Goal: Navigation & Orientation: Go to known website

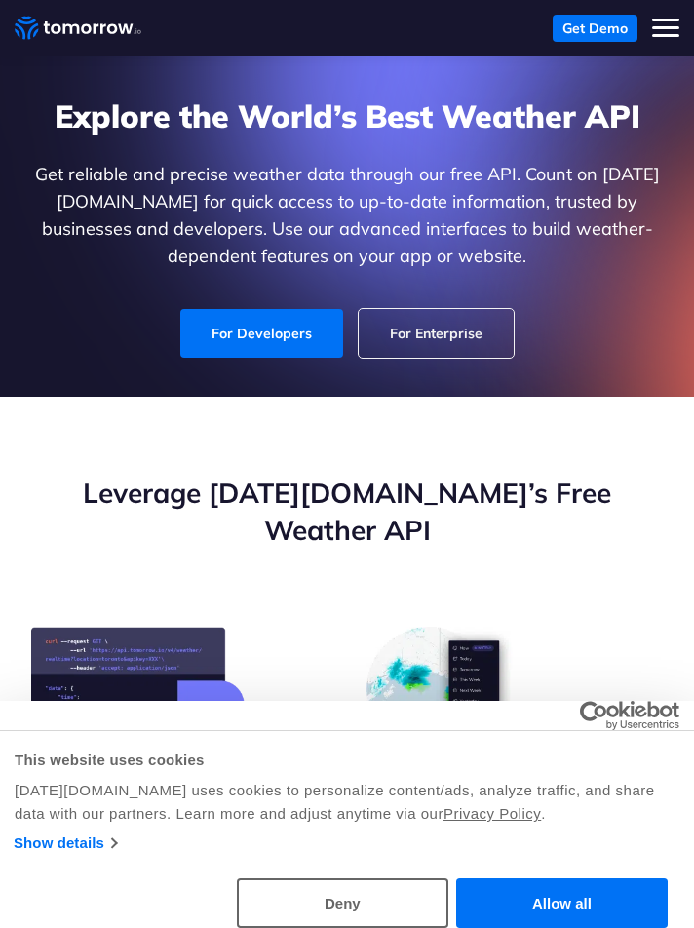
click at [271, 339] on link "For Developers" at bounding box center [261, 333] width 163 height 49
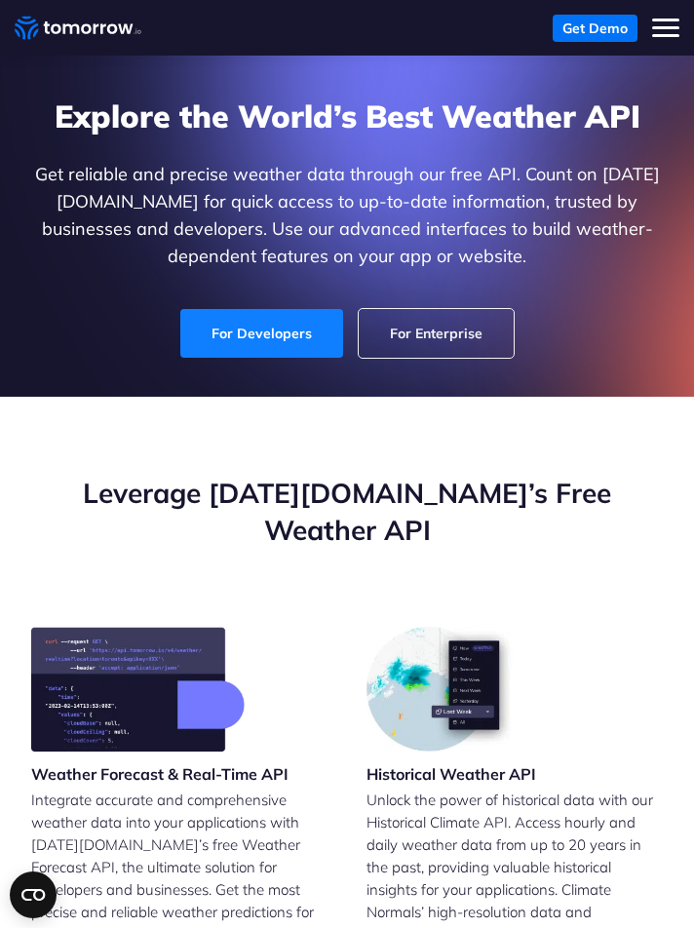
click at [283, 337] on link "For Developers" at bounding box center [261, 333] width 163 height 49
click at [284, 338] on link "For Developers" at bounding box center [261, 333] width 163 height 49
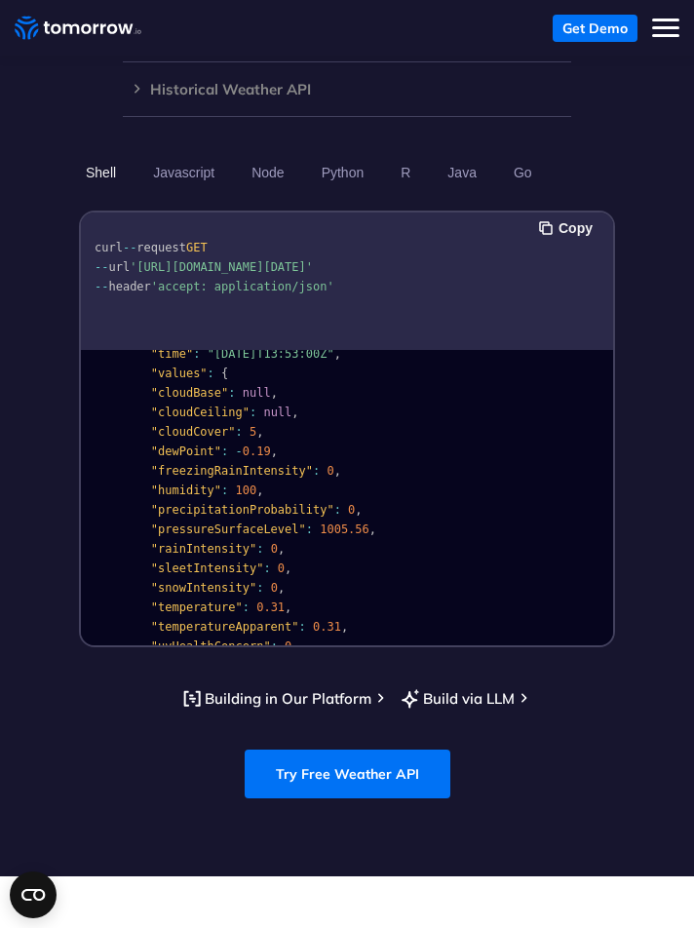
scroll to position [327, 0]
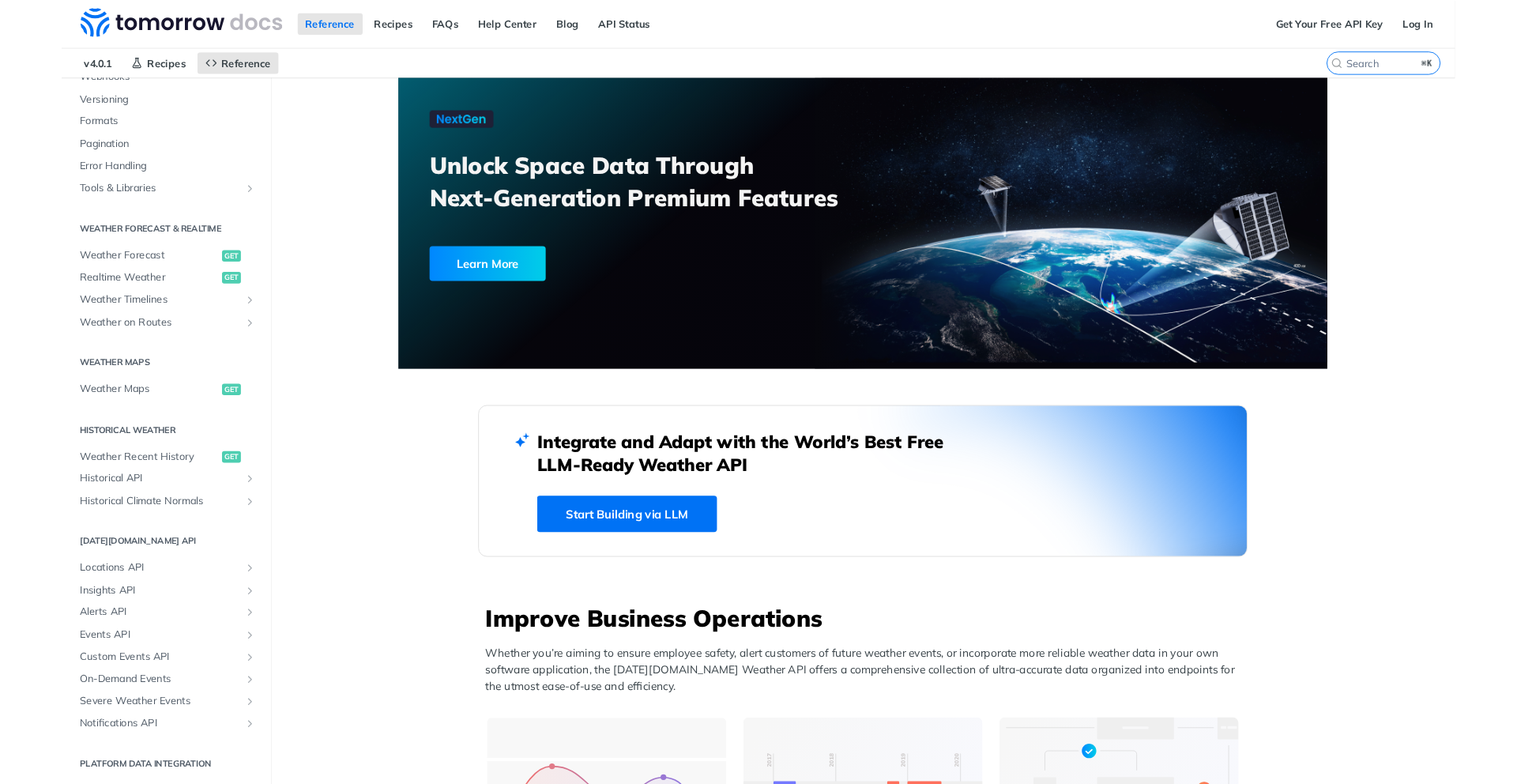
scroll to position [197, 0]
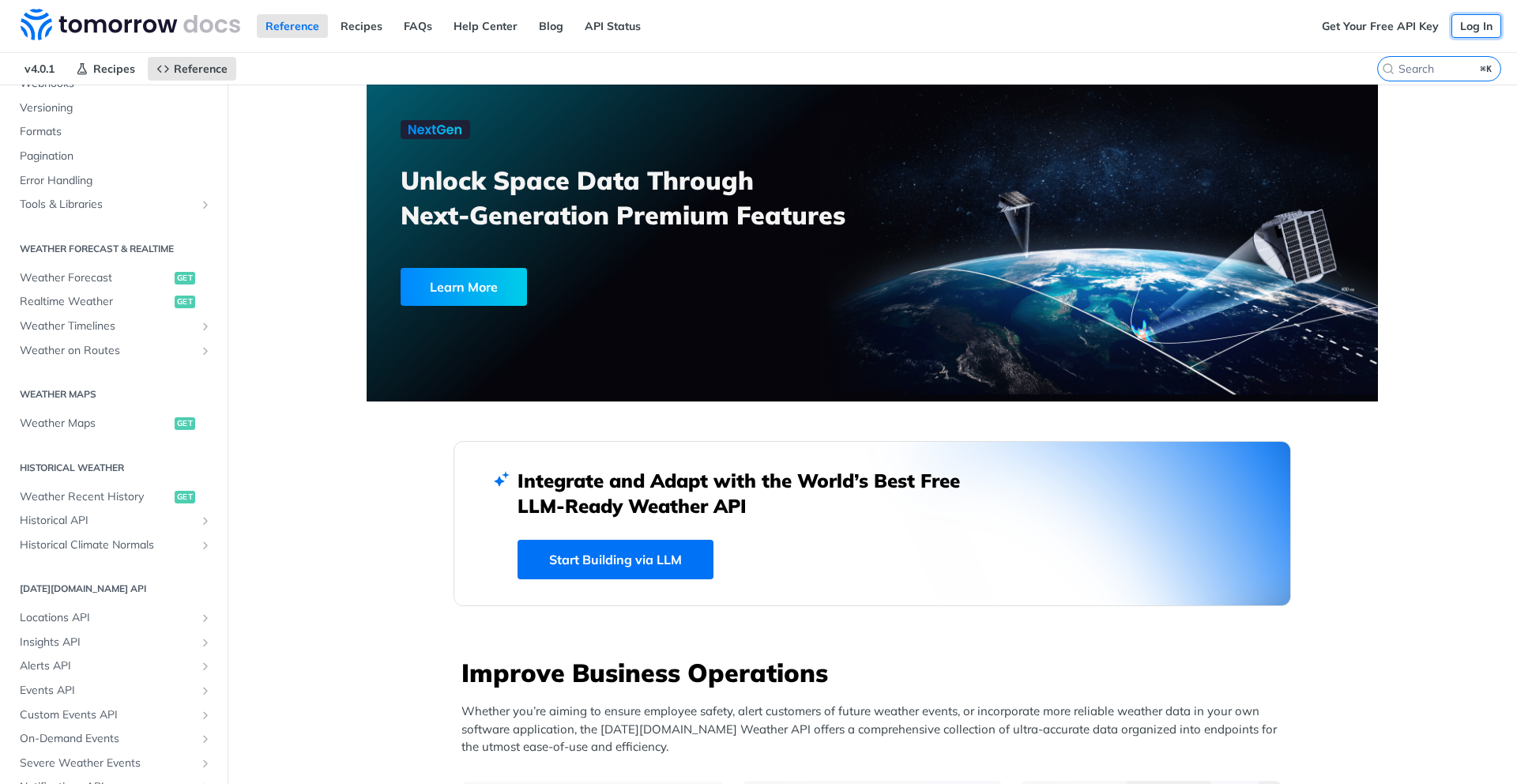
click at [562, 31] on link "Log In" at bounding box center [1476, 26] width 49 height 24
